Goal: Book appointment/travel/reservation

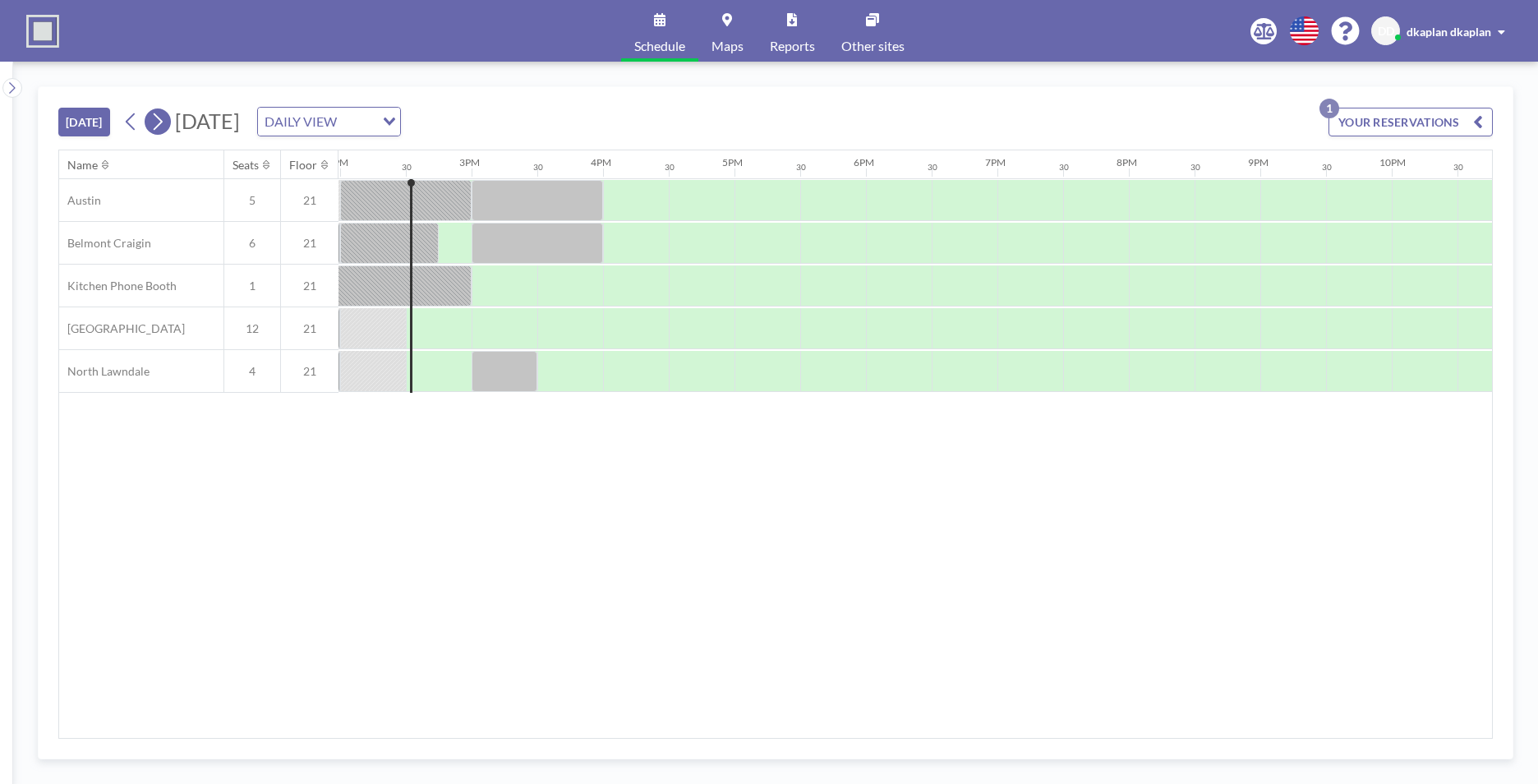
scroll to position [0, 1841]
click at [95, 119] on button "[DATE]" at bounding box center [84, 122] width 52 height 29
click at [12, 84] on icon at bounding box center [12, 88] width 5 height 12
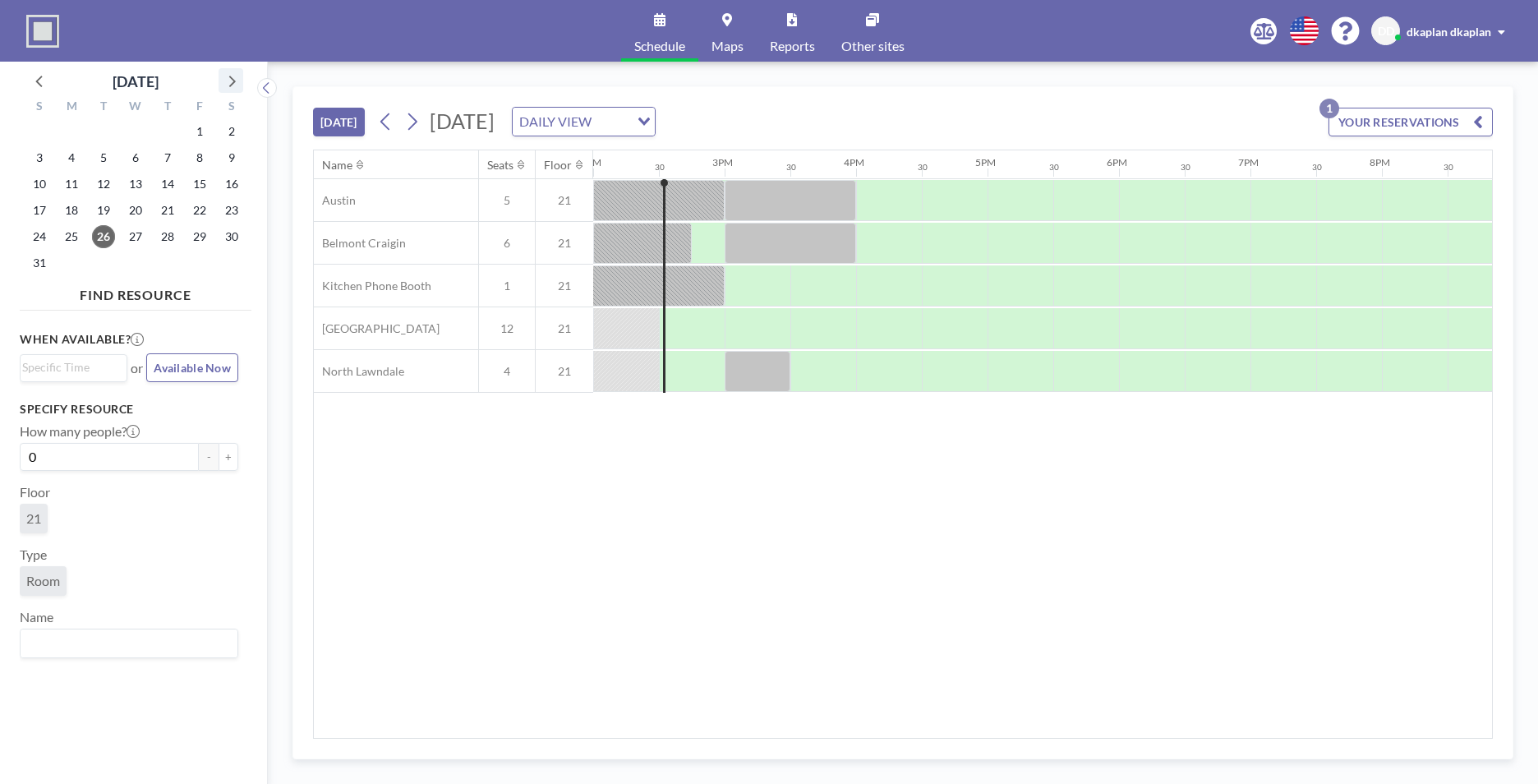
click at [233, 84] on icon at bounding box center [232, 81] width 6 height 12
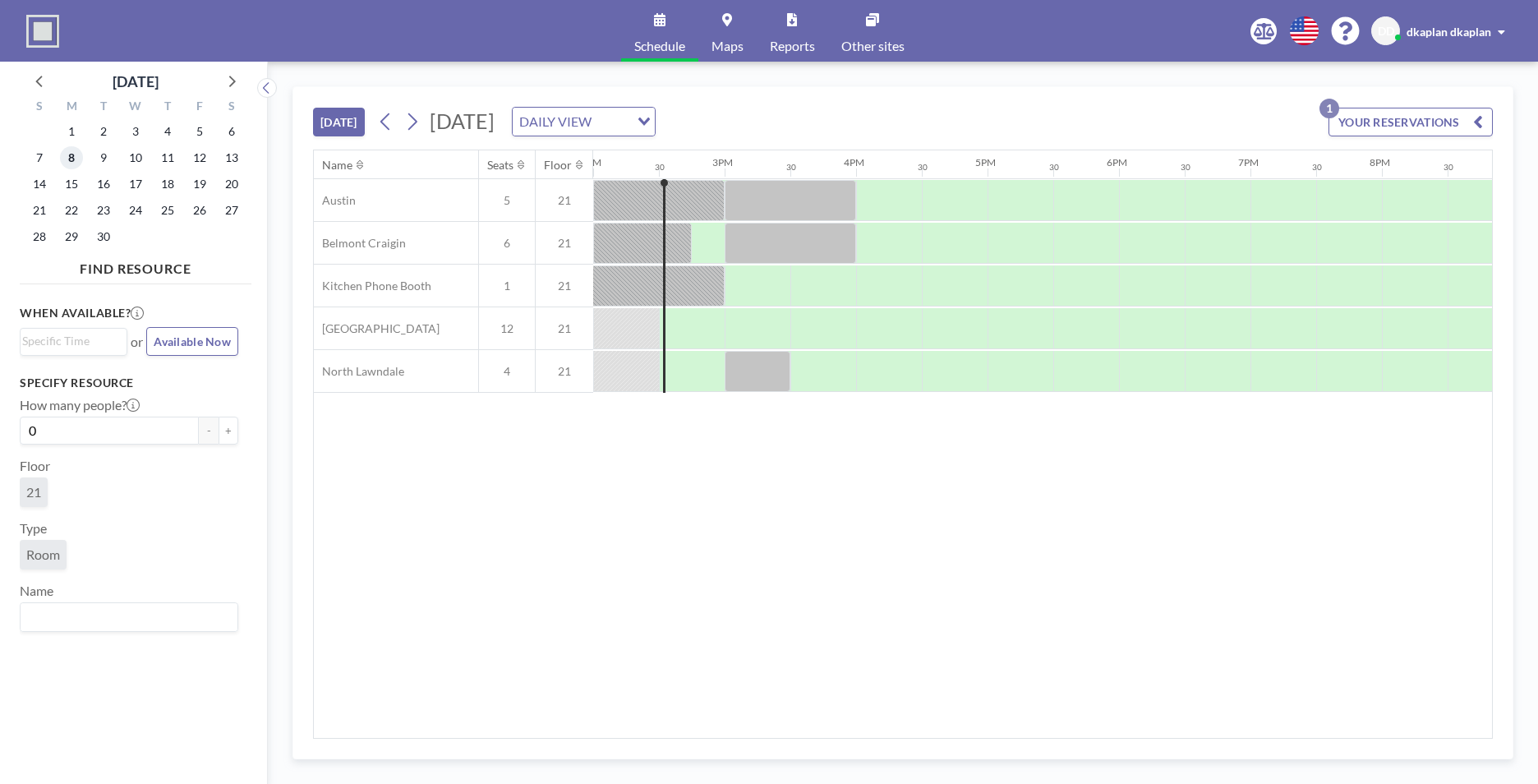
click at [72, 149] on span "8" at bounding box center [72, 158] width 23 height 23
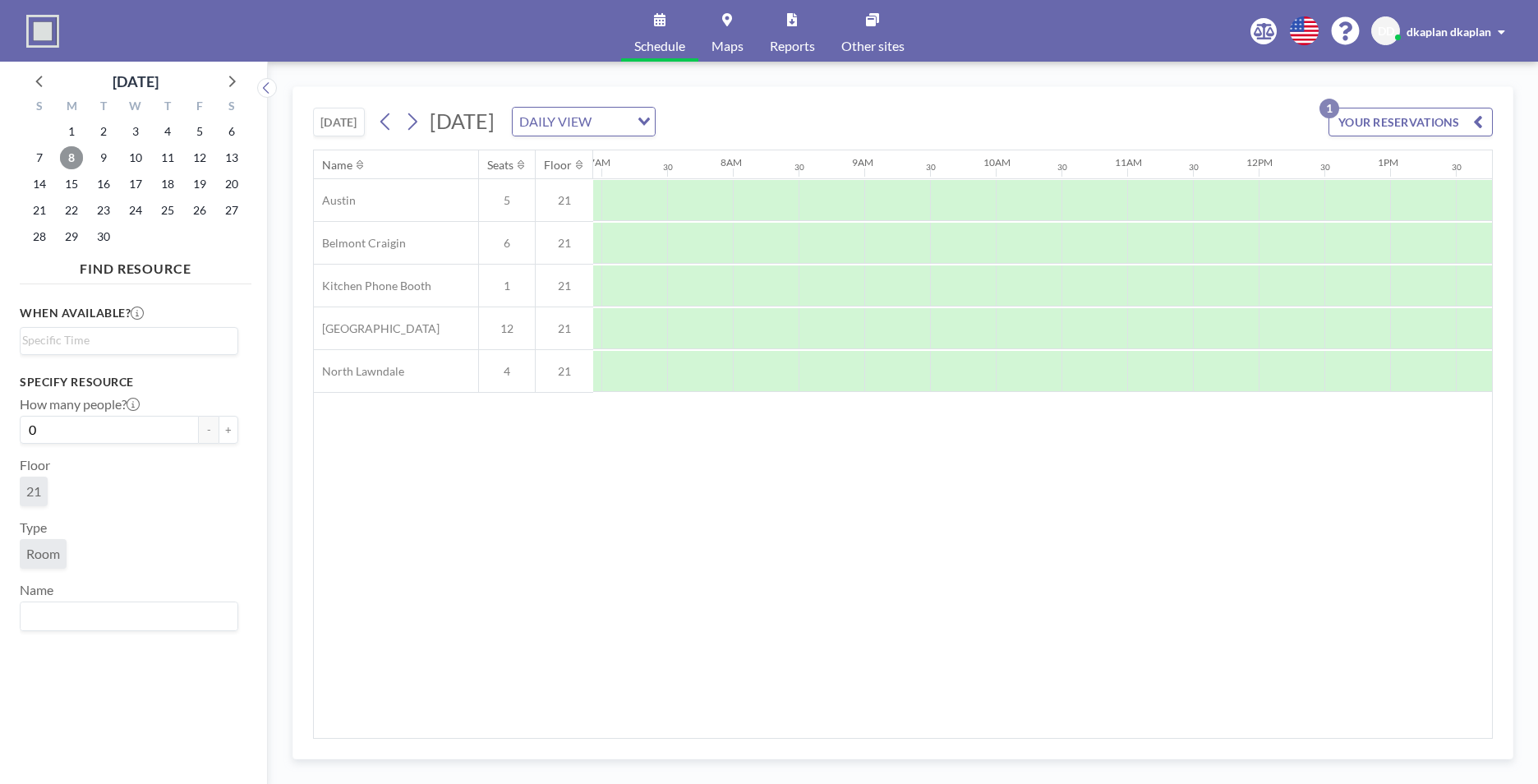
scroll to position [0, 986]
click at [70, 182] on span "15" at bounding box center [72, 184] width 23 height 23
click at [65, 212] on span "22" at bounding box center [72, 210] width 23 height 23
click at [64, 233] on span "29" at bounding box center [72, 236] width 23 height 23
click at [1217, 115] on button "YOUR RESERVATIONS 1" at bounding box center [1411, 122] width 165 height 29
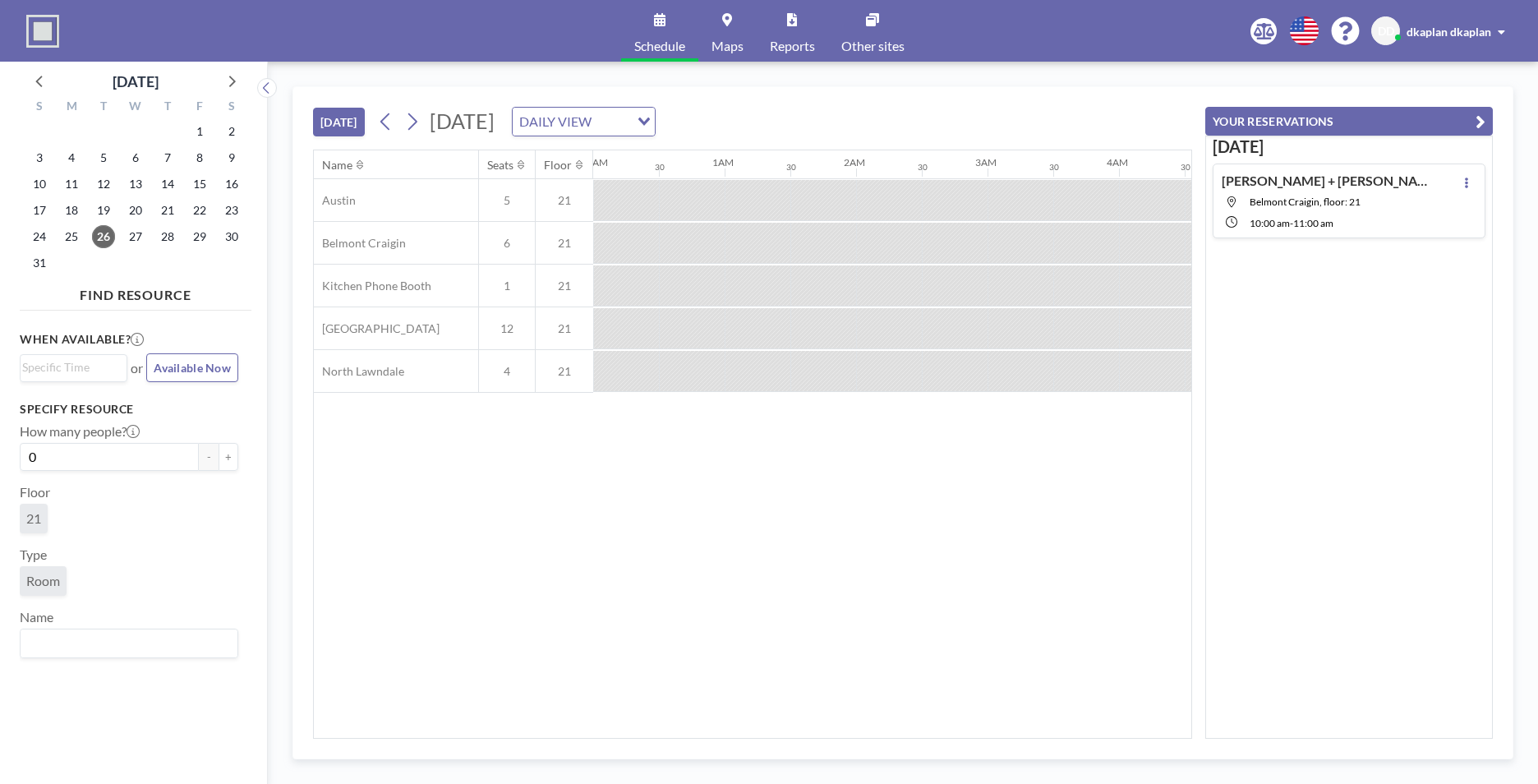
scroll to position [0, 1841]
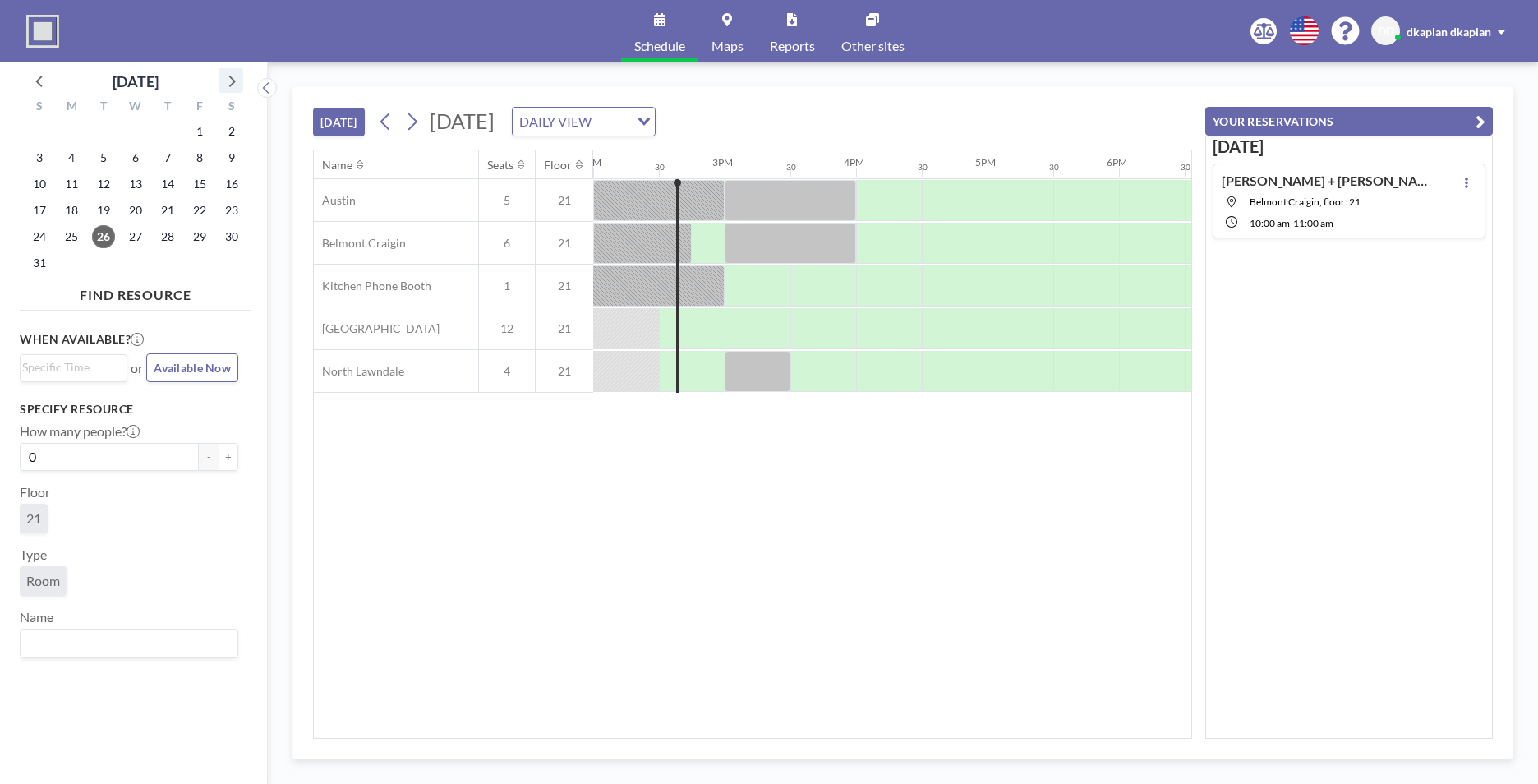
click at [231, 74] on icon at bounding box center [231, 81] width 21 height 21
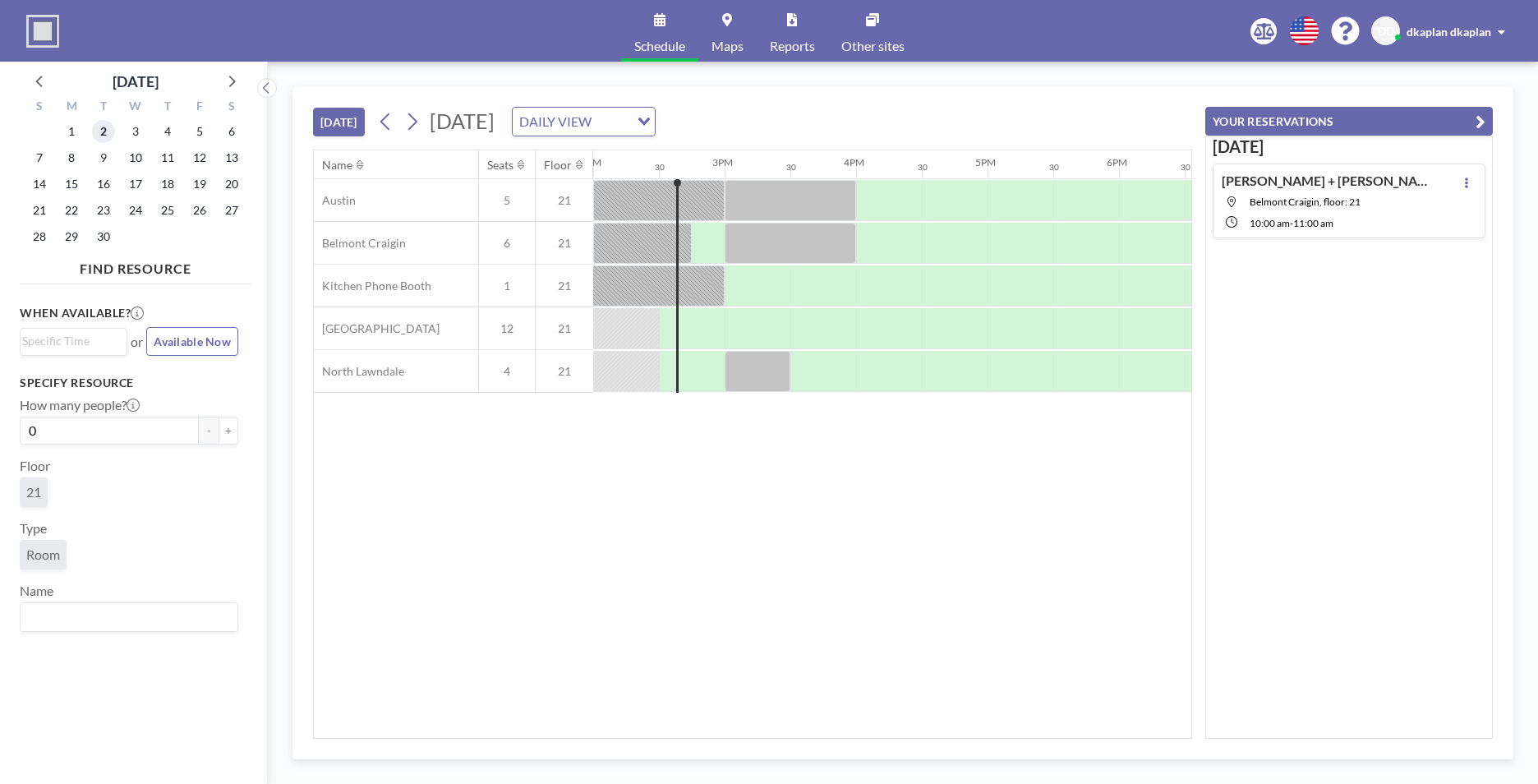
click at [104, 138] on span "2" at bounding box center [104, 132] width 23 height 23
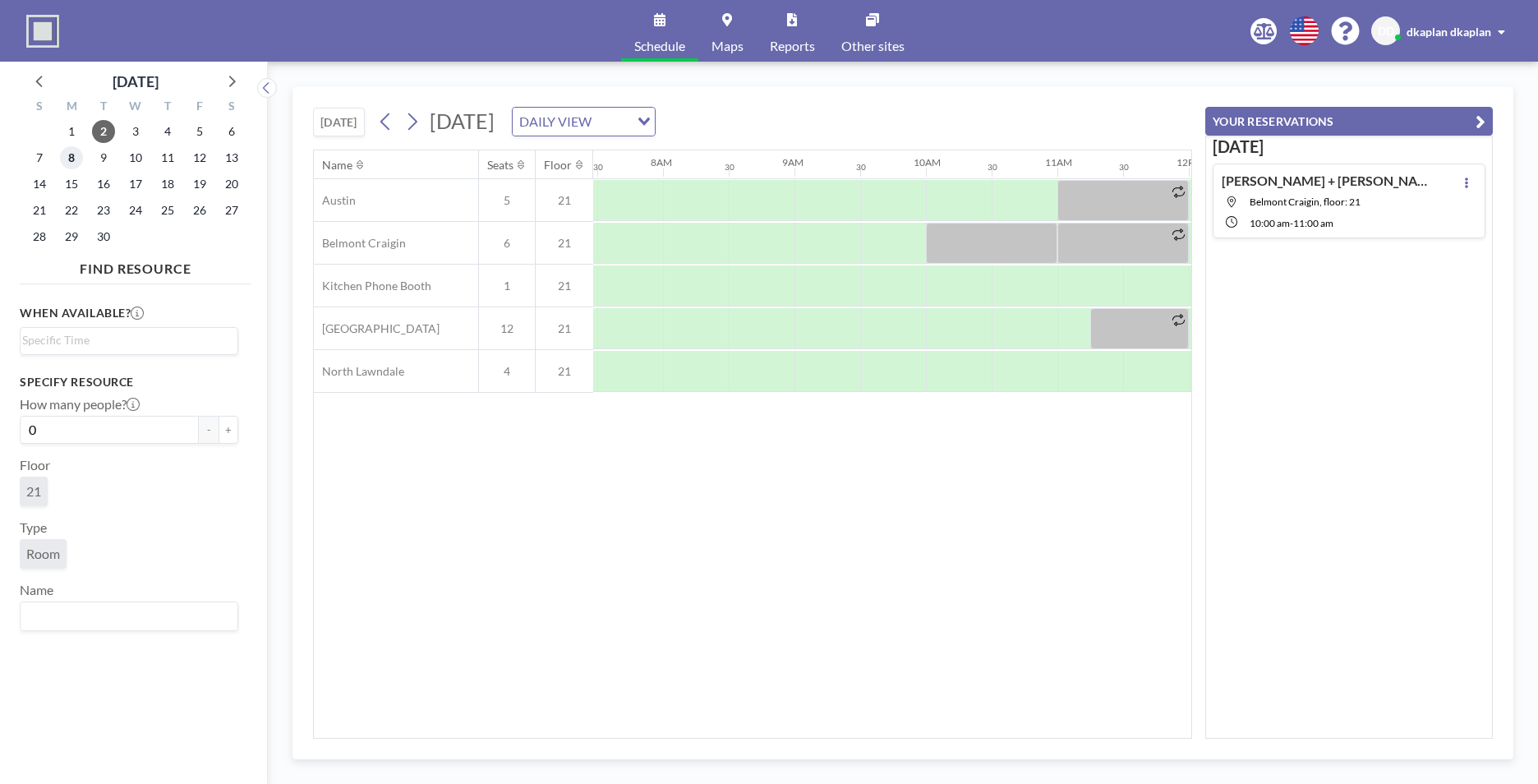
scroll to position [0, 986]
click at [75, 161] on span "8" at bounding box center [72, 158] width 23 height 23
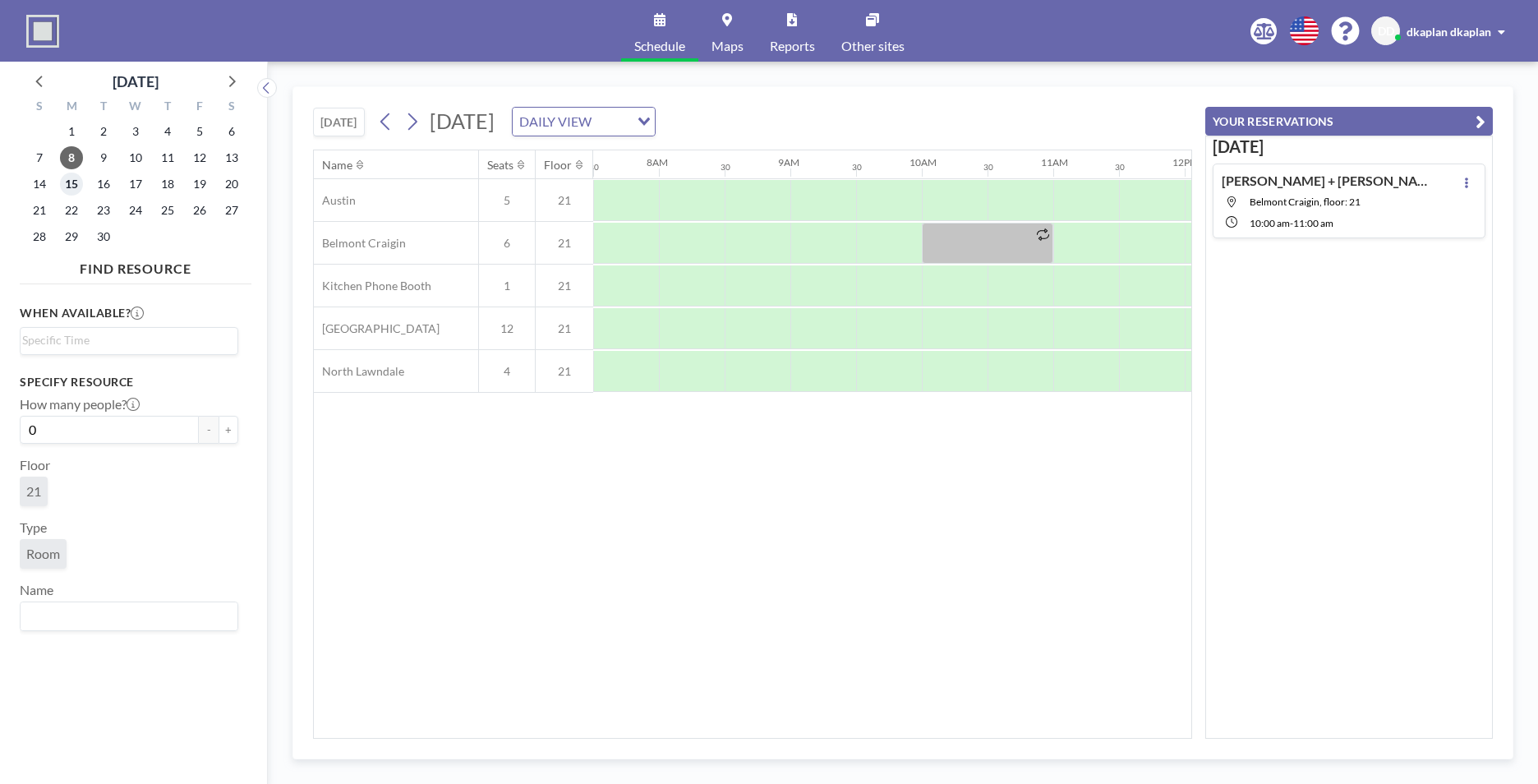
click at [80, 180] on span "15" at bounding box center [72, 184] width 23 height 23
click at [64, 209] on span "22" at bounding box center [72, 210] width 23 height 23
click at [61, 243] on div "29" at bounding box center [72, 236] width 32 height 26
click at [64, 236] on span "29" at bounding box center [72, 236] width 23 height 23
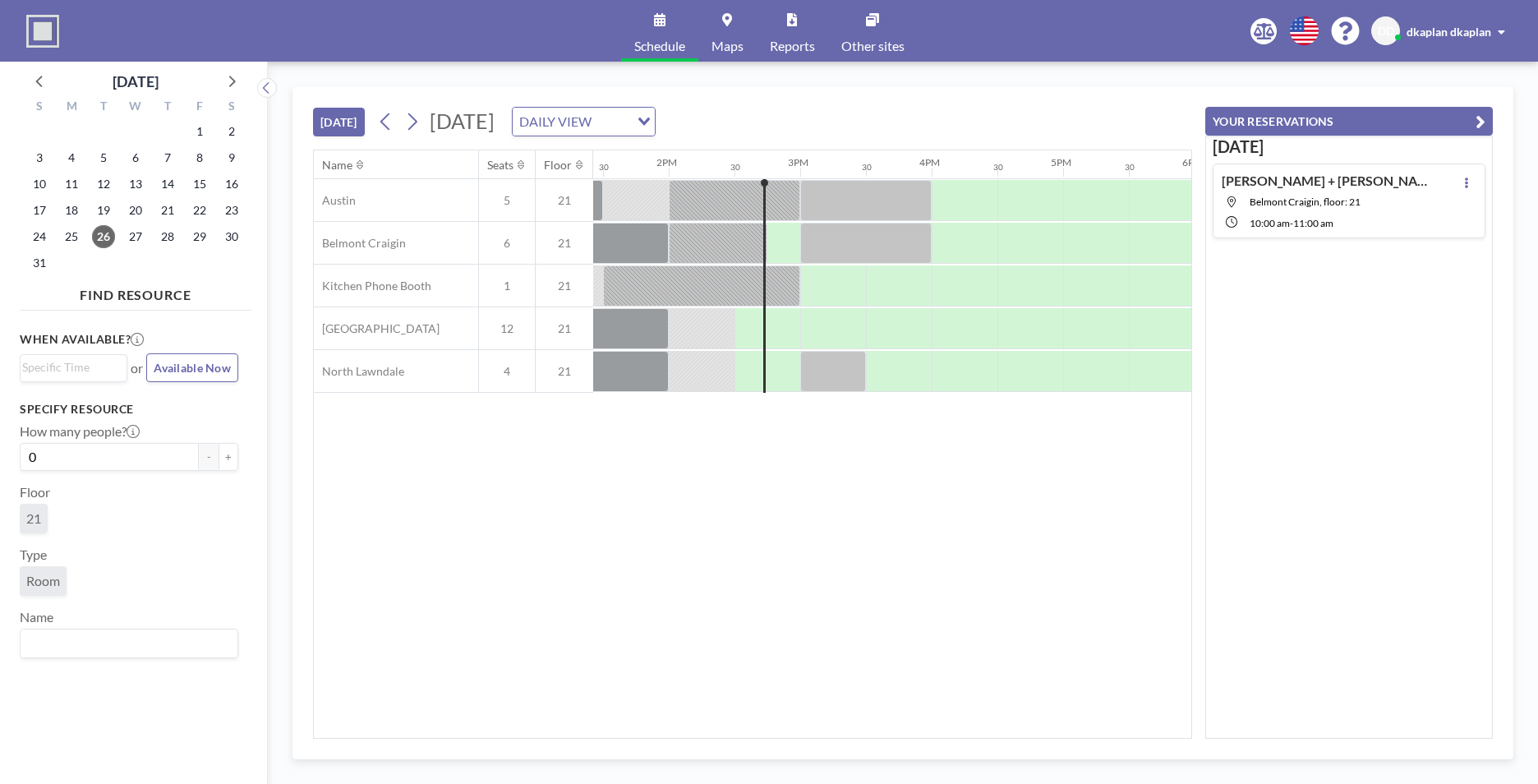
scroll to position [0, 1841]
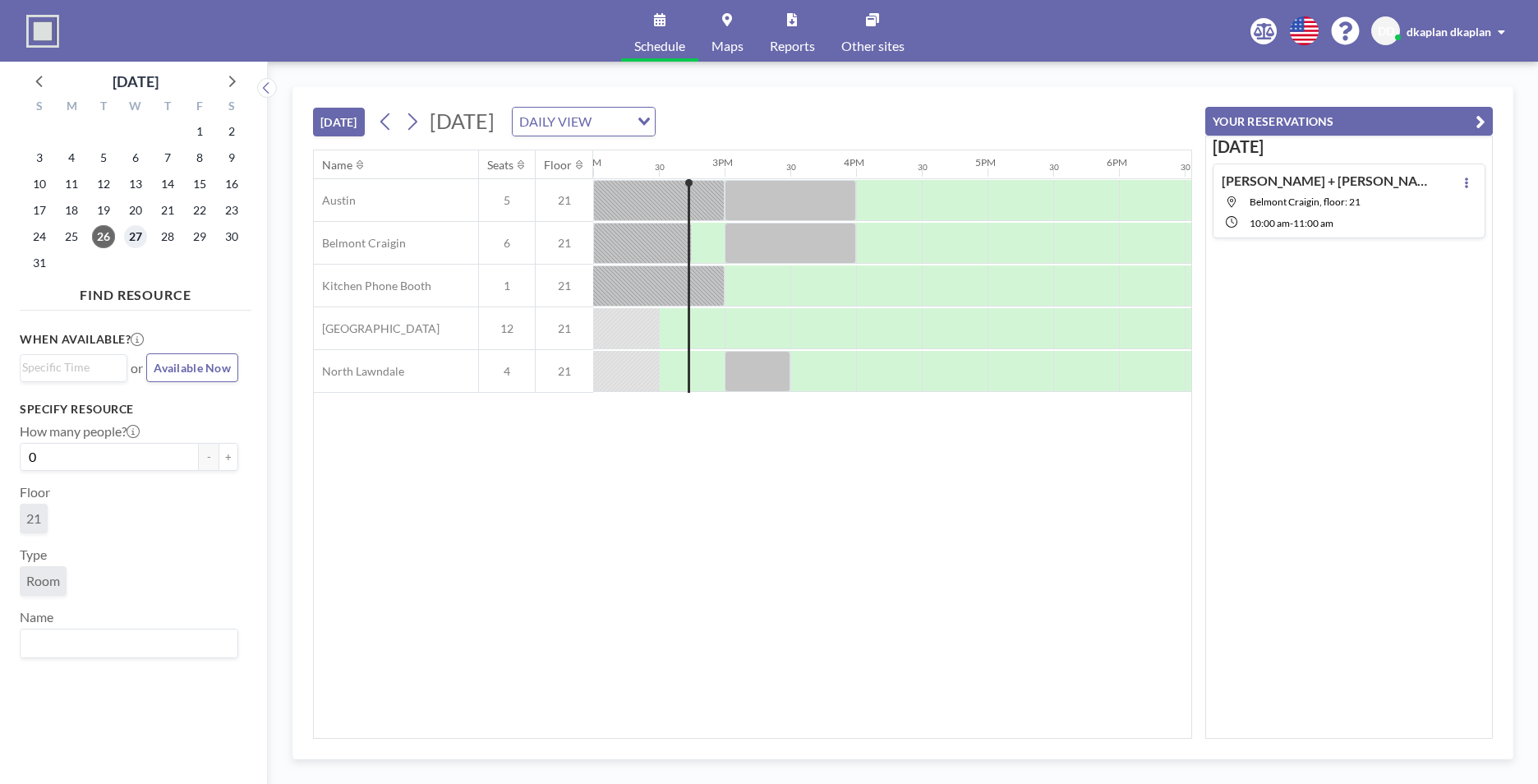
click at [136, 234] on span "27" at bounding box center [136, 236] width 23 height 23
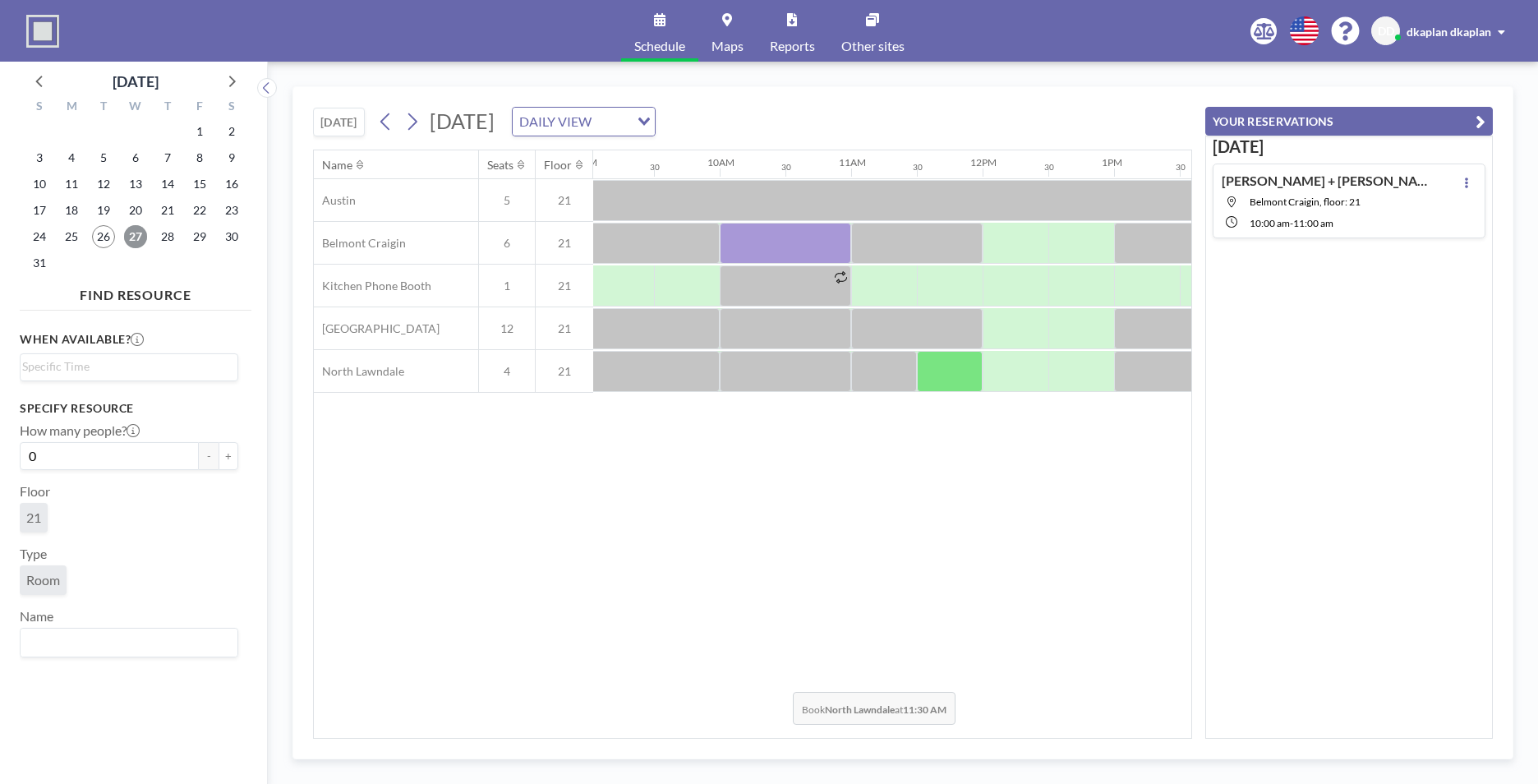
scroll to position [0, 1182]
click at [268, 27] on div "Schedule Maps Reports Other sites English Polski 日本語 Española DD dkaplan dkaplan" at bounding box center [769, 30] width 1538 height 62
